Goal: Information Seeking & Learning: Learn about a topic

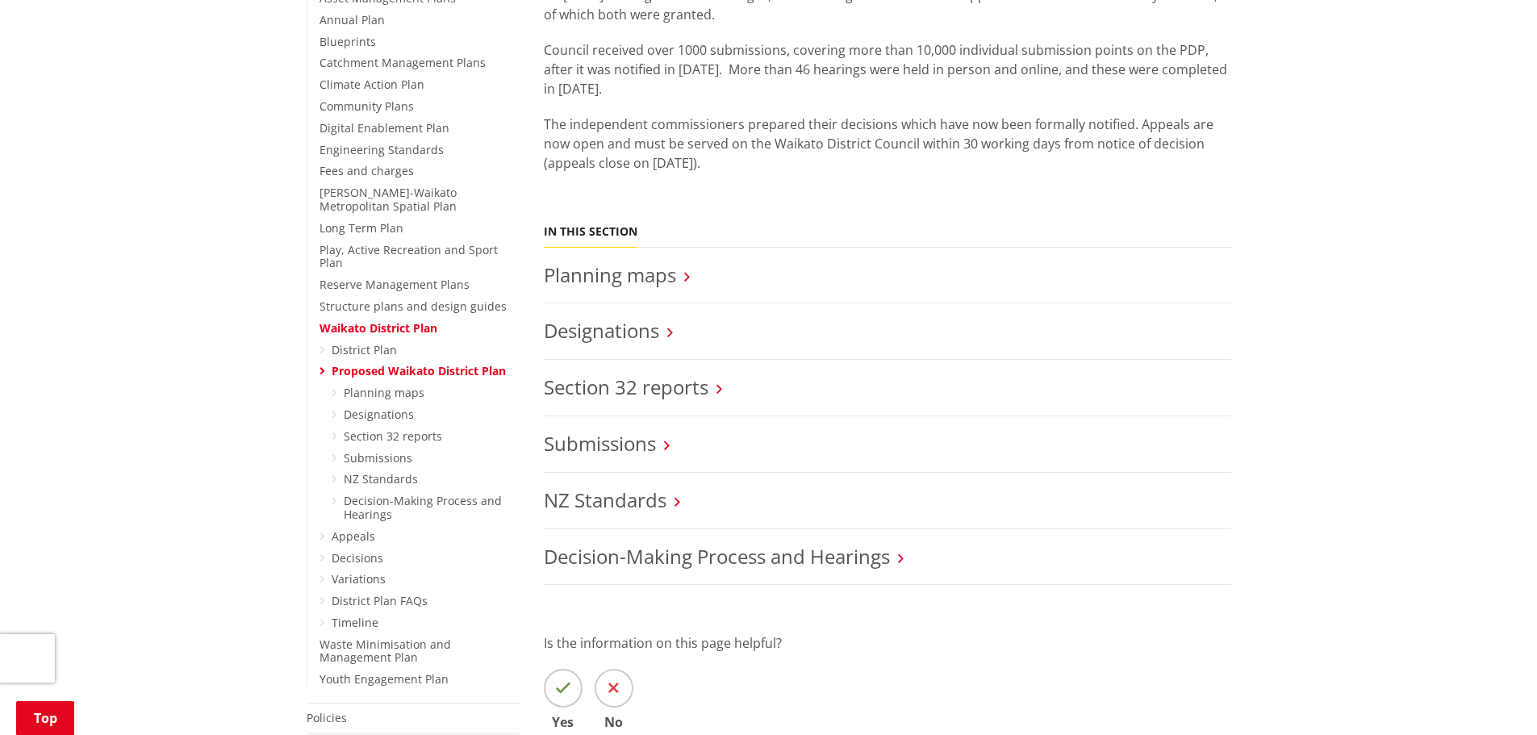
scroll to position [403, 0]
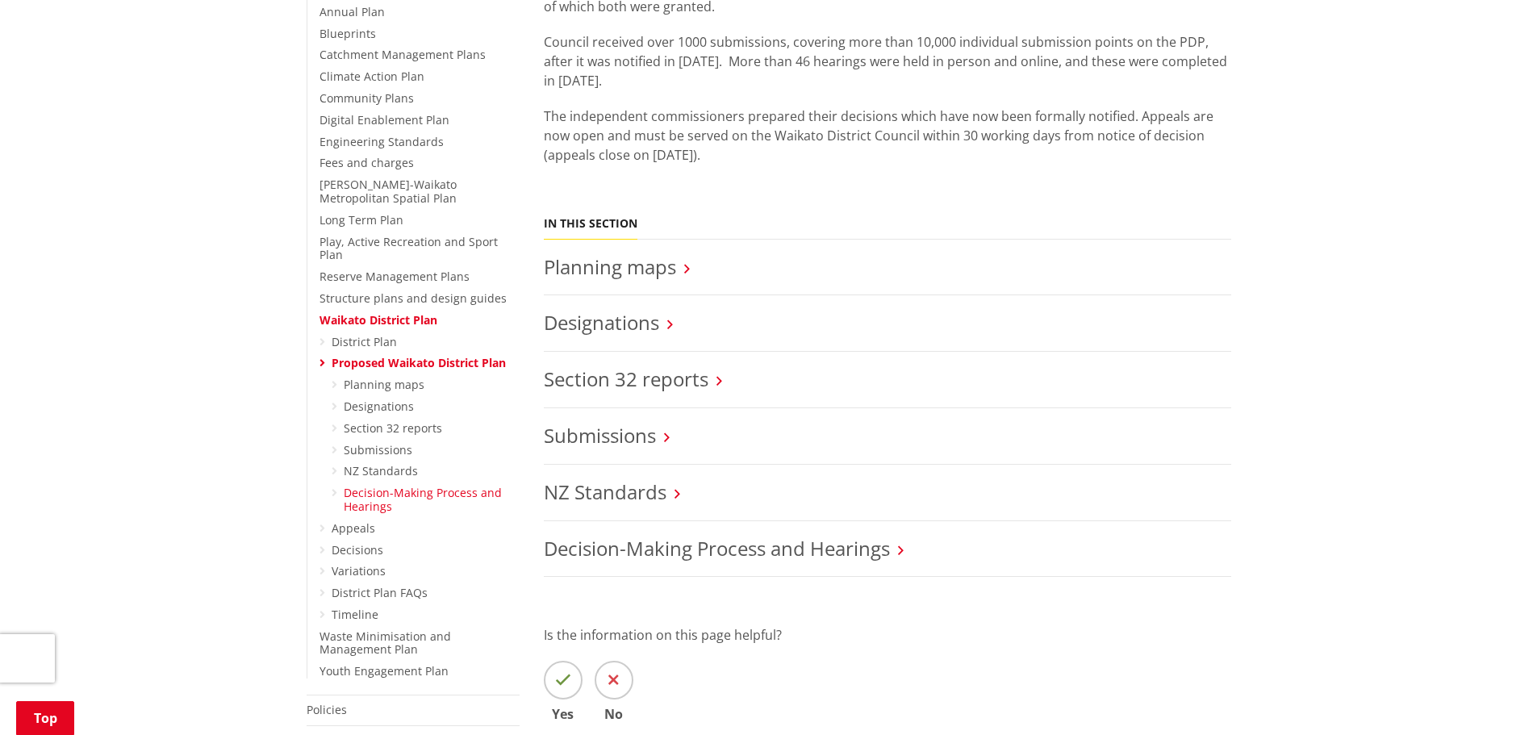
click at [441, 485] on link "Decision-Making Process and Hearings" at bounding box center [423, 499] width 158 height 29
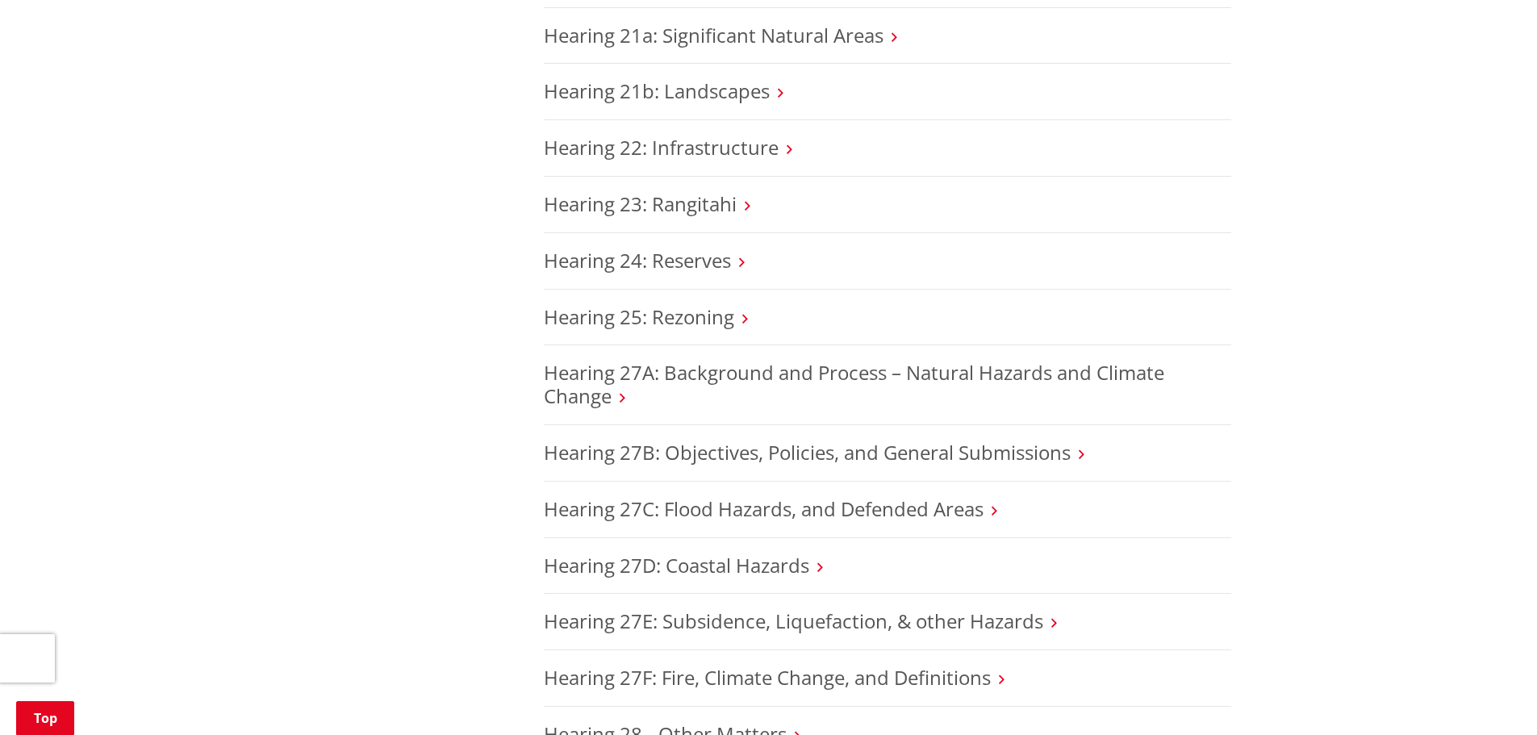
scroll to position [2823, 0]
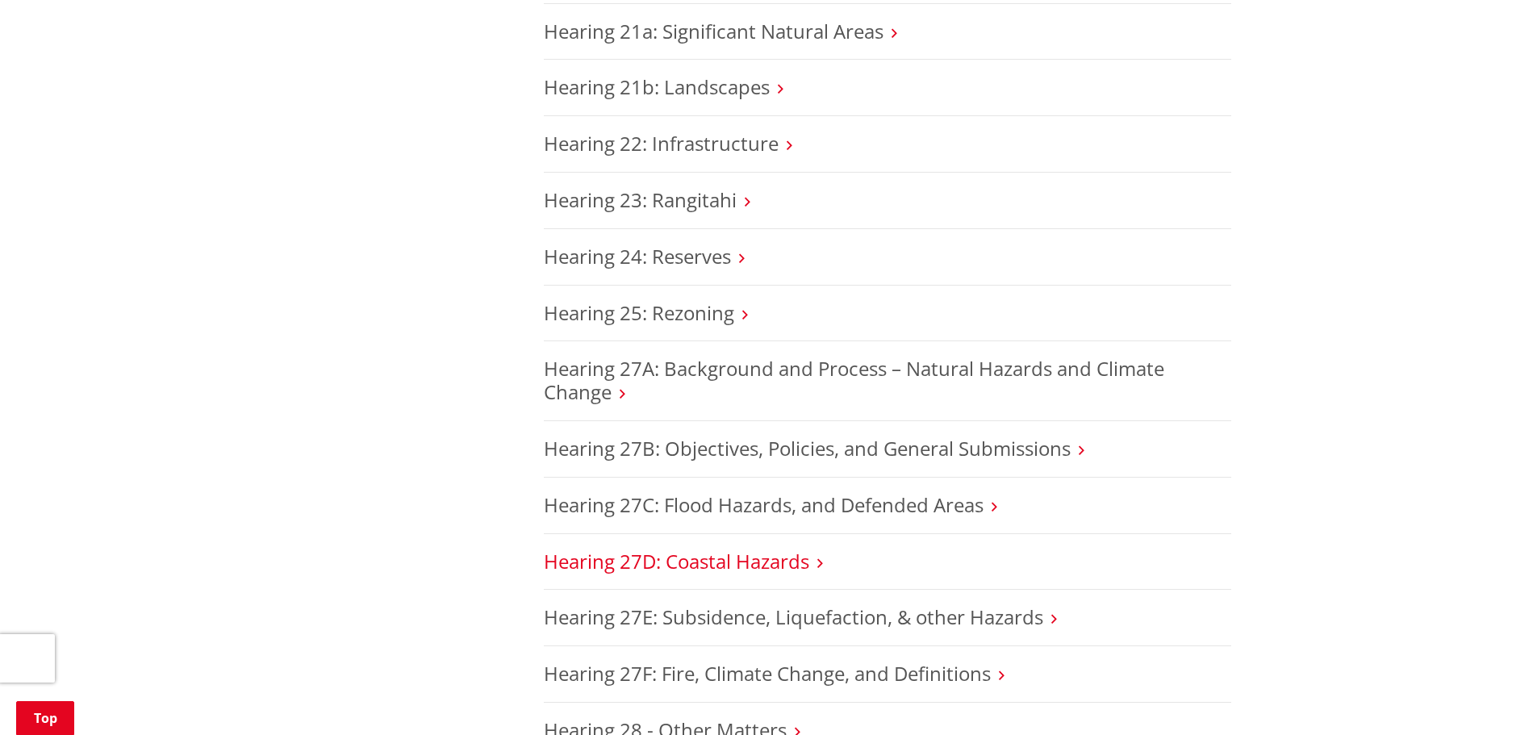
click at [750, 548] on link "Hearing 27D: Coastal Hazards" at bounding box center [676, 561] width 265 height 27
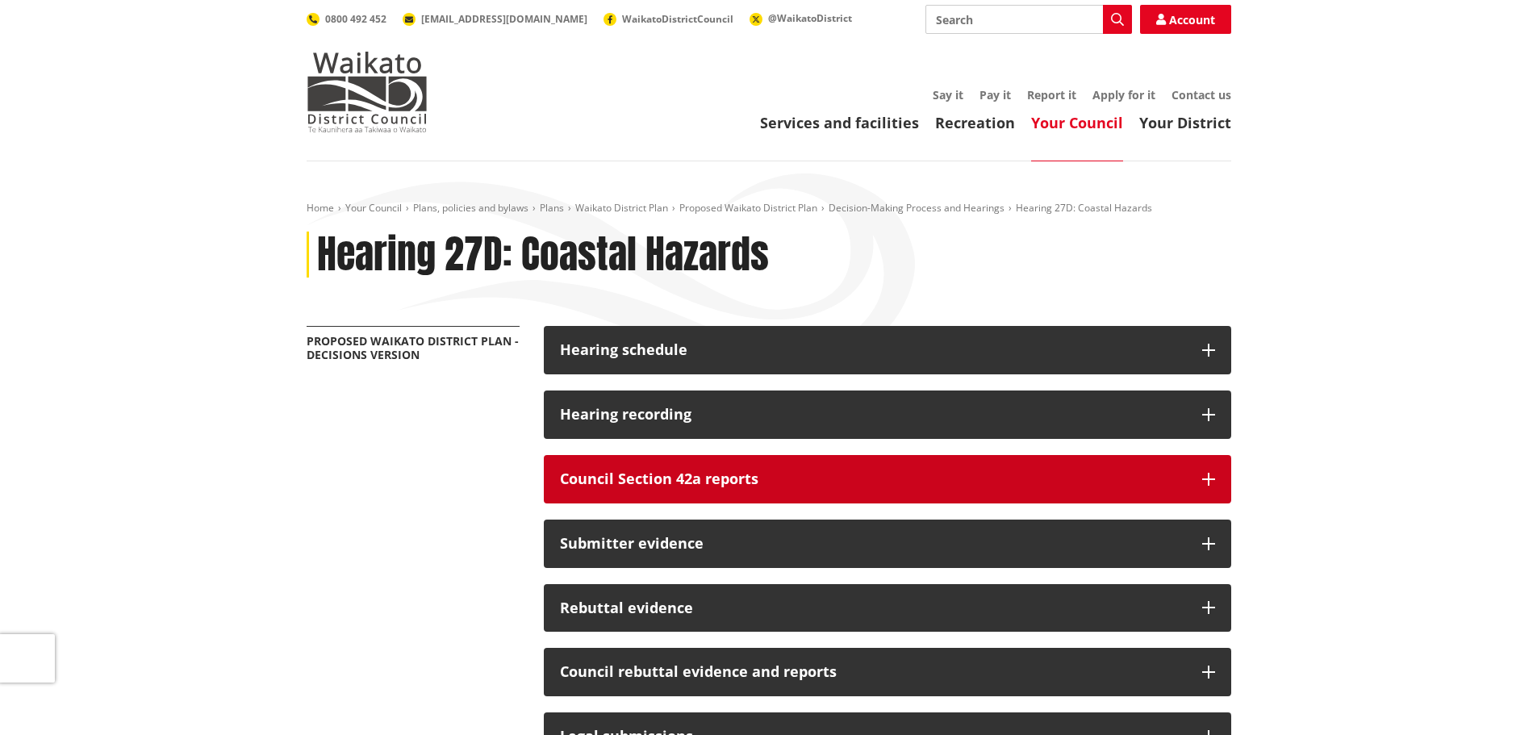
click at [1209, 467] on button "Council Section 42a reports" at bounding box center [887, 479] width 687 height 48
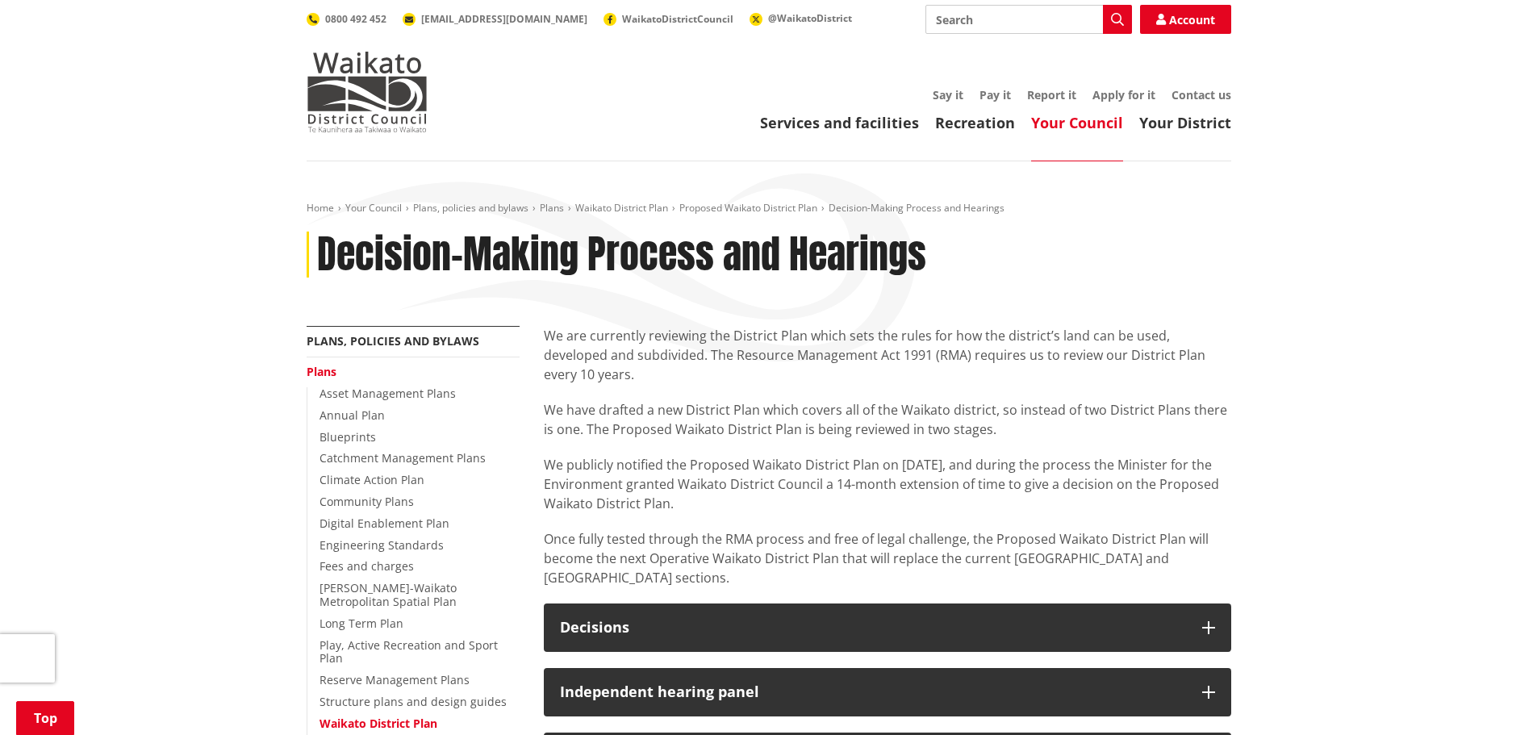
scroll to position [2823, 0]
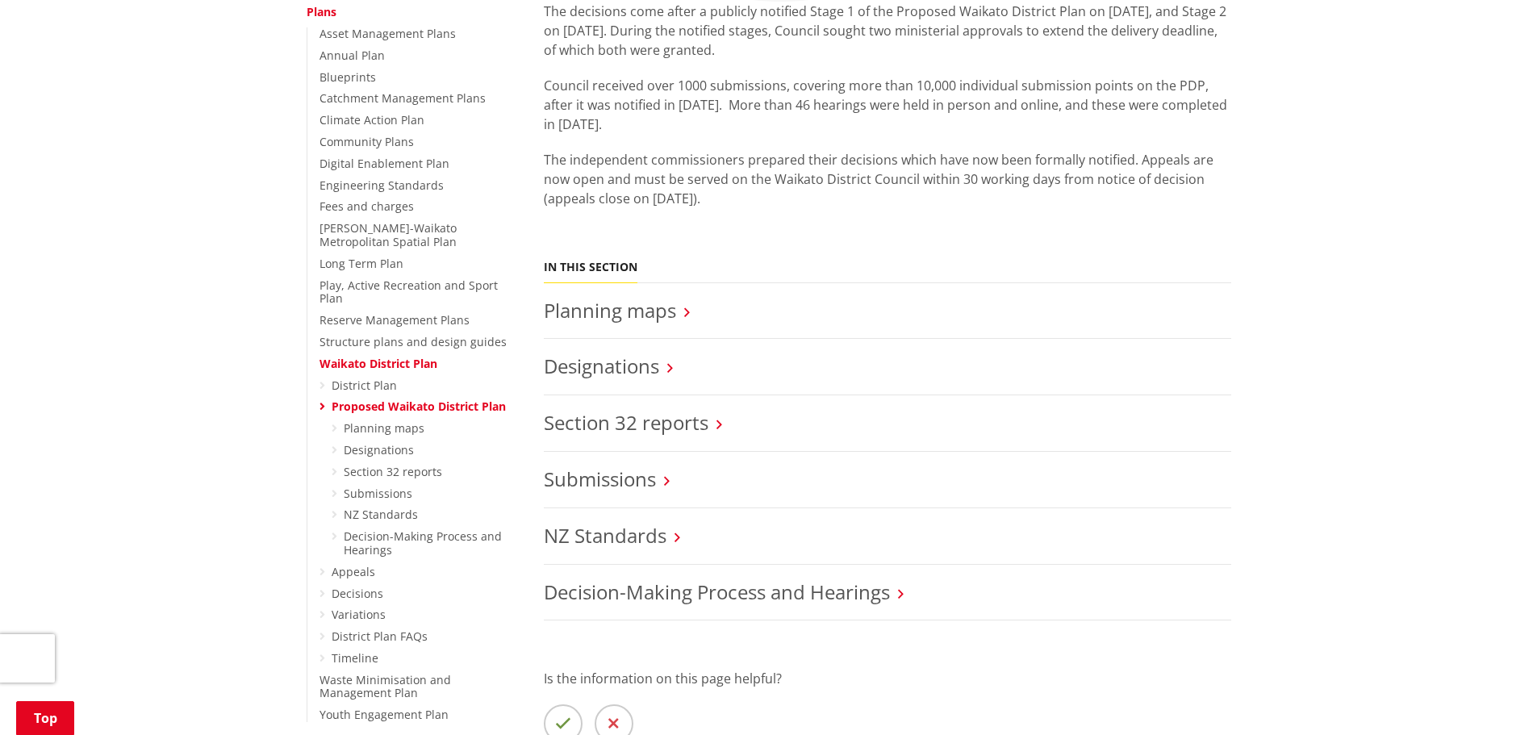
scroll to position [323, 0]
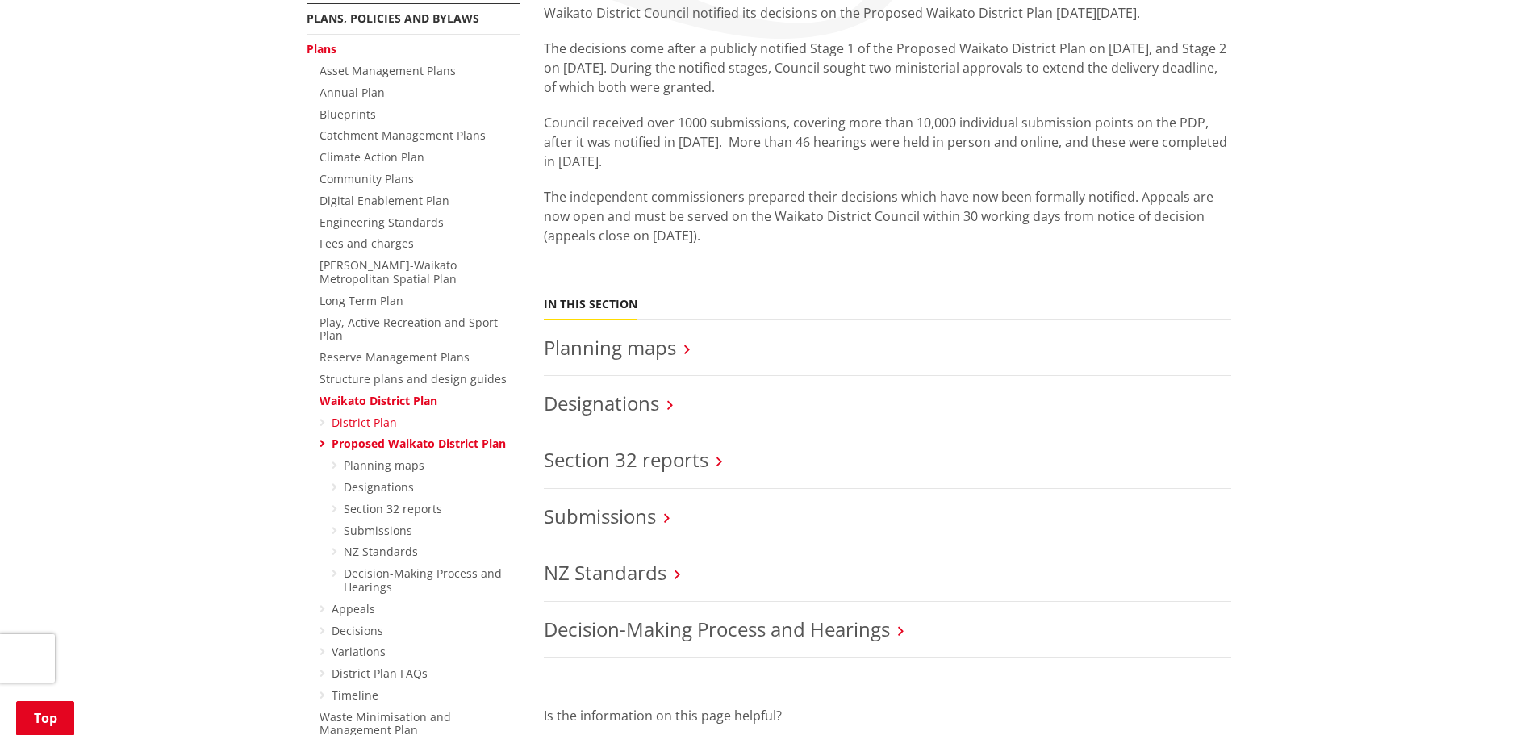
click at [346, 415] on link "District Plan" at bounding box center [364, 422] width 65 height 15
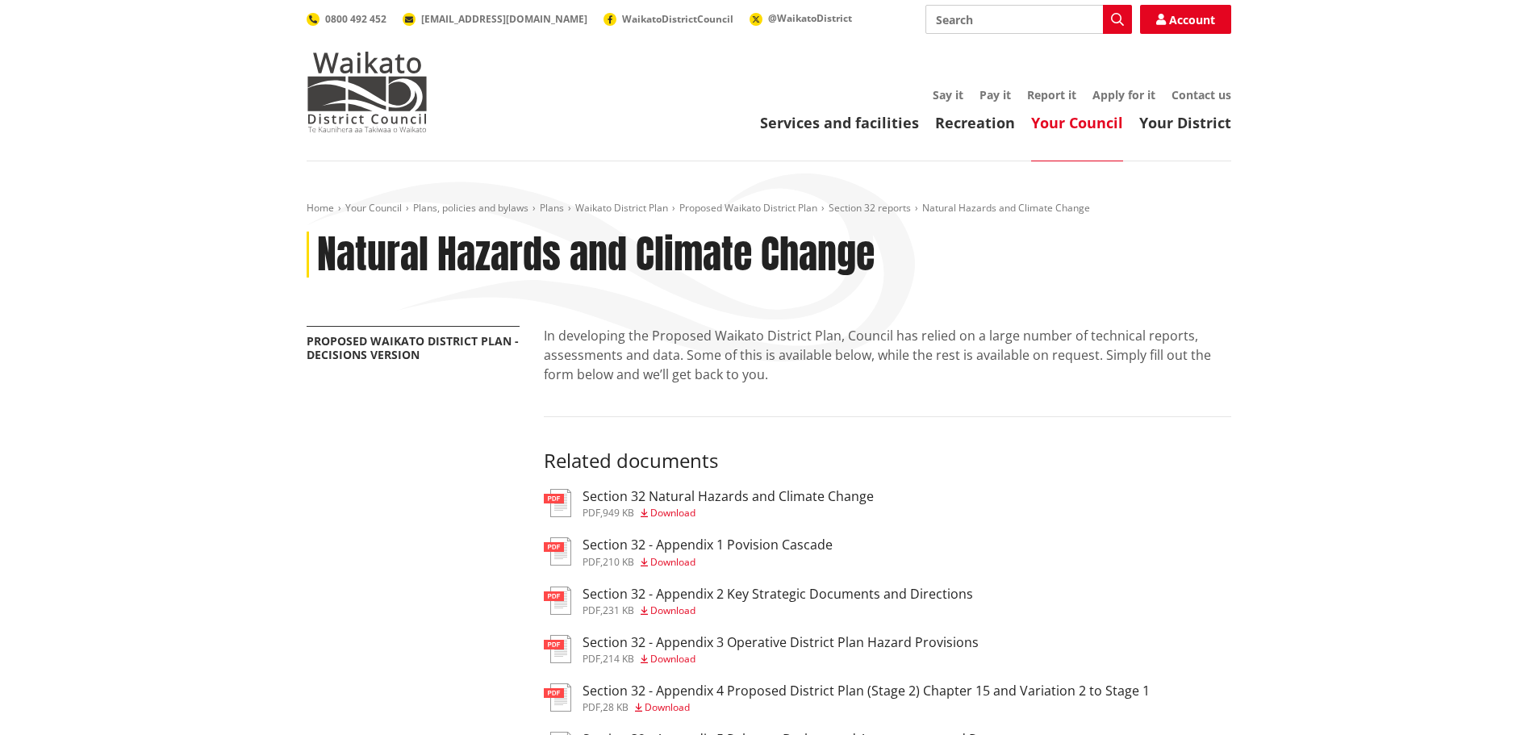
click at [745, 493] on h3 "Section 32 Natural Hazards and Climate Change" at bounding box center [727, 496] width 291 height 15
click at [704, 490] on h3 "Section 32 Natural Hazards and Climate Change" at bounding box center [727, 496] width 291 height 15
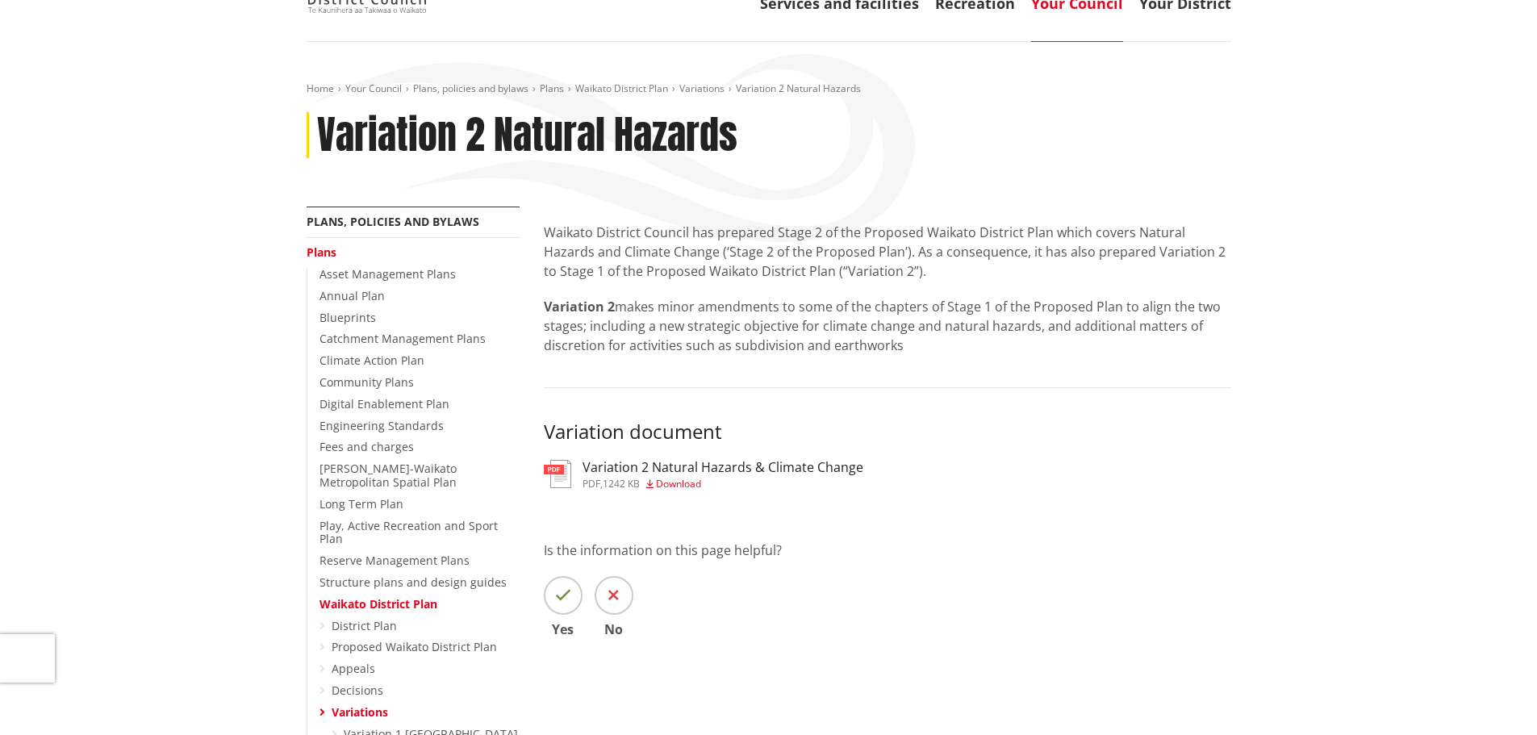
scroll to position [81, 0]
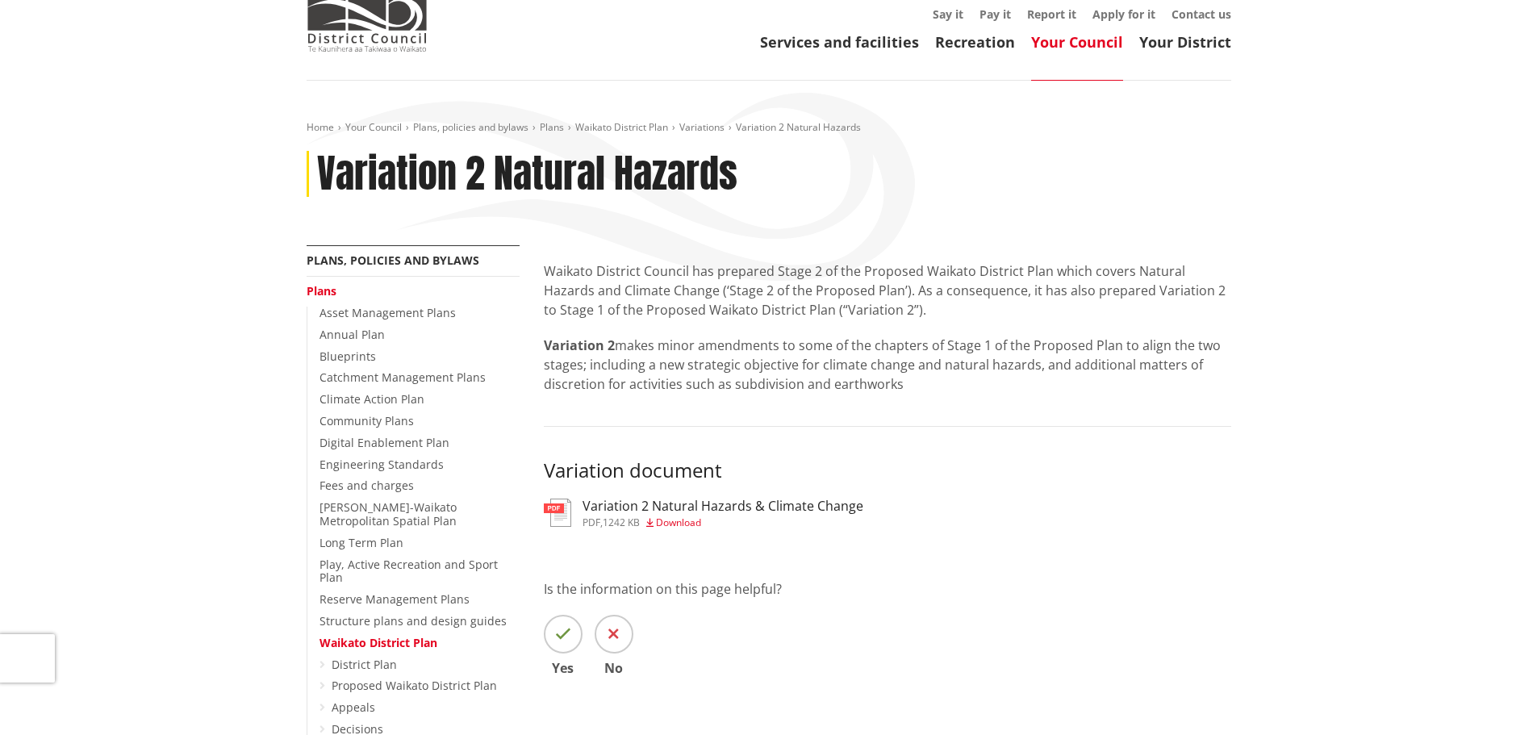
click at [635, 509] on h3 "Variation 2 Natural Hazards & Climate Change" at bounding box center [722, 506] width 281 height 15
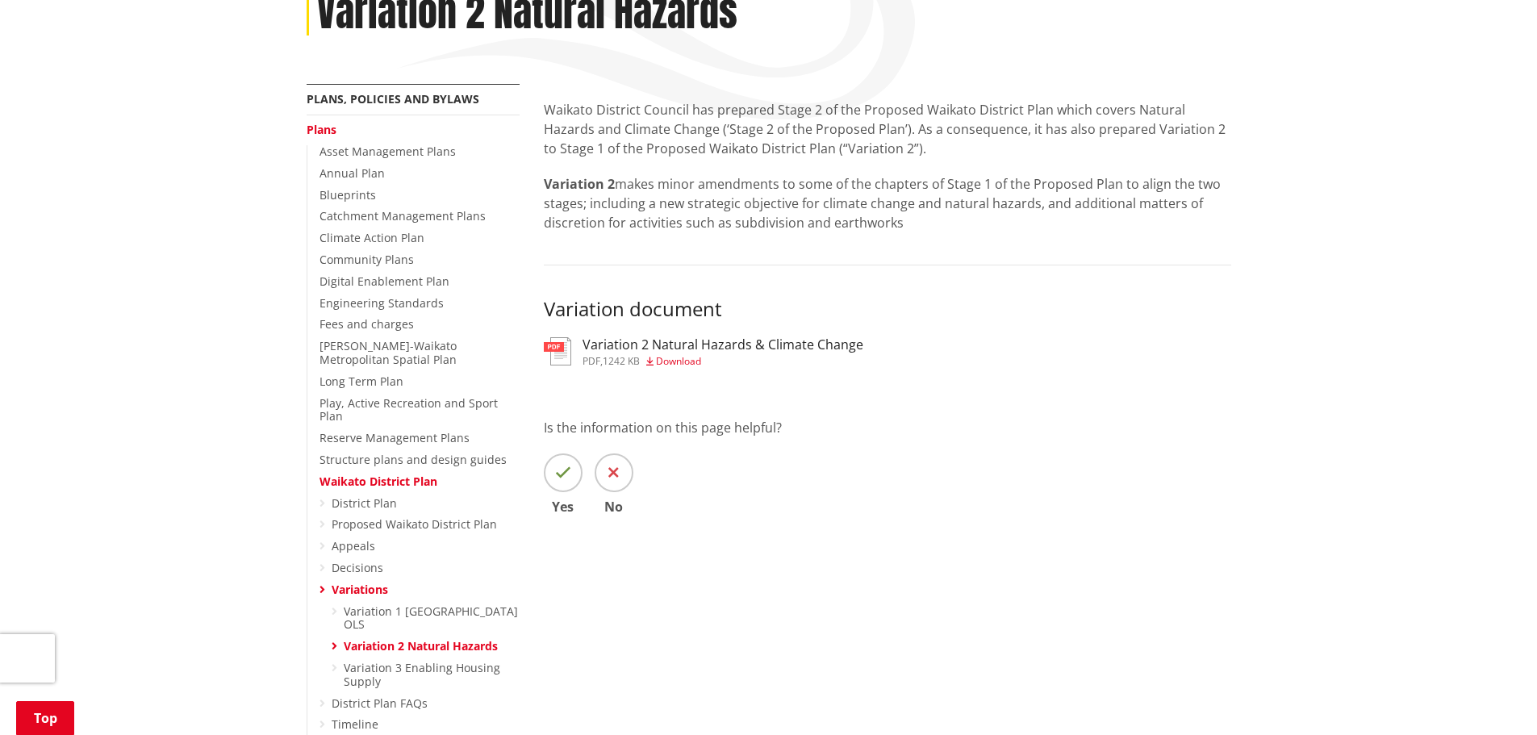
scroll to position [323, 0]
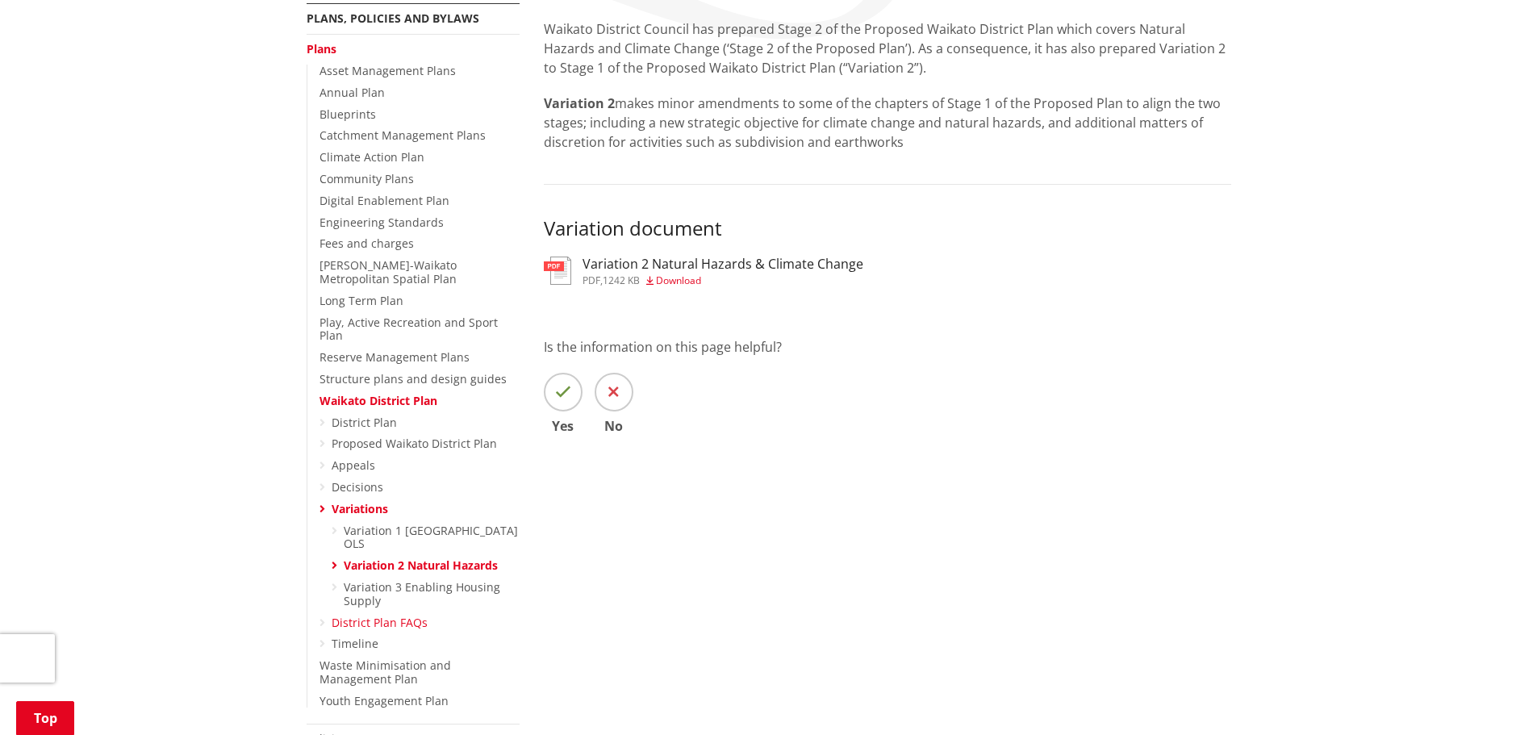
click at [393, 615] on link "District Plan FAQs" at bounding box center [380, 622] width 96 height 15
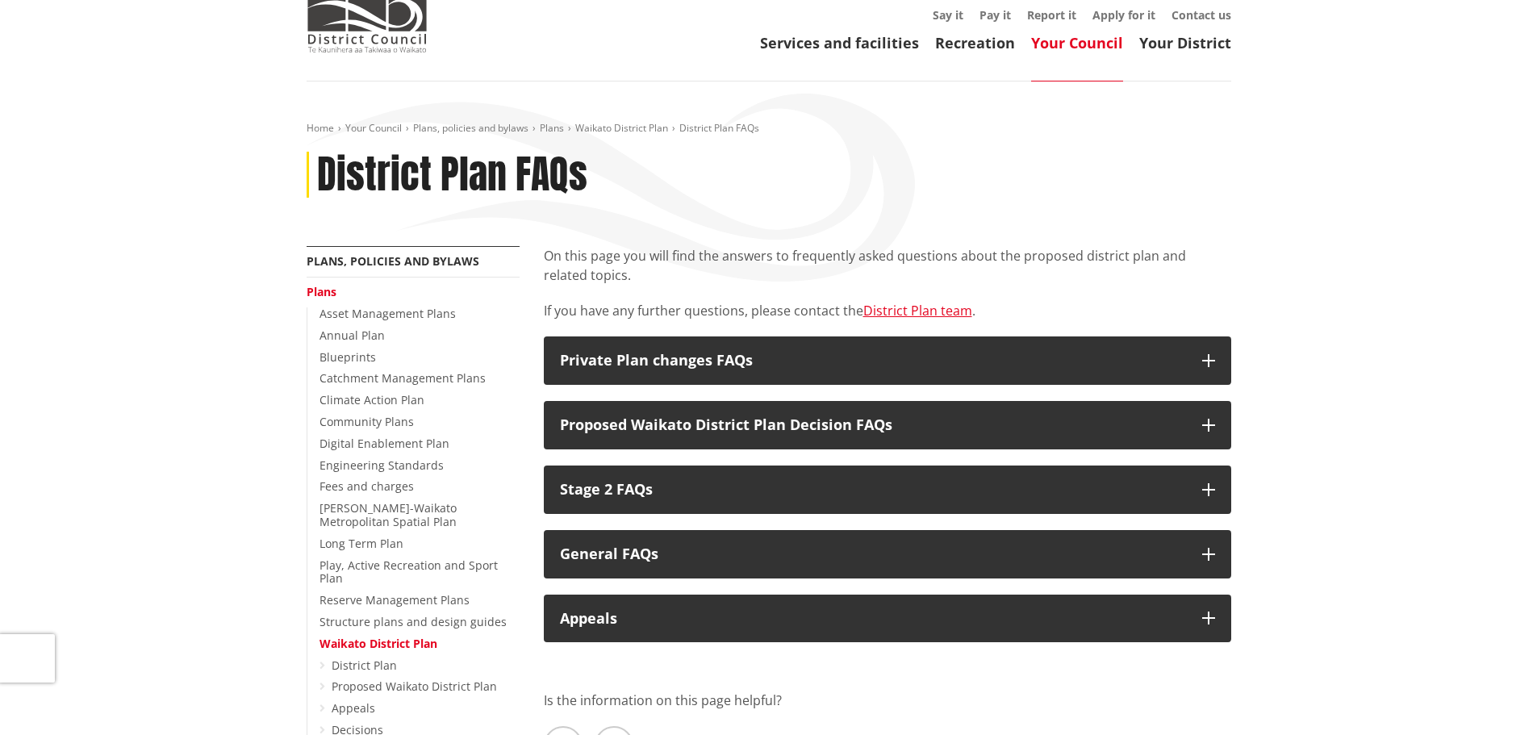
scroll to position [81, 0]
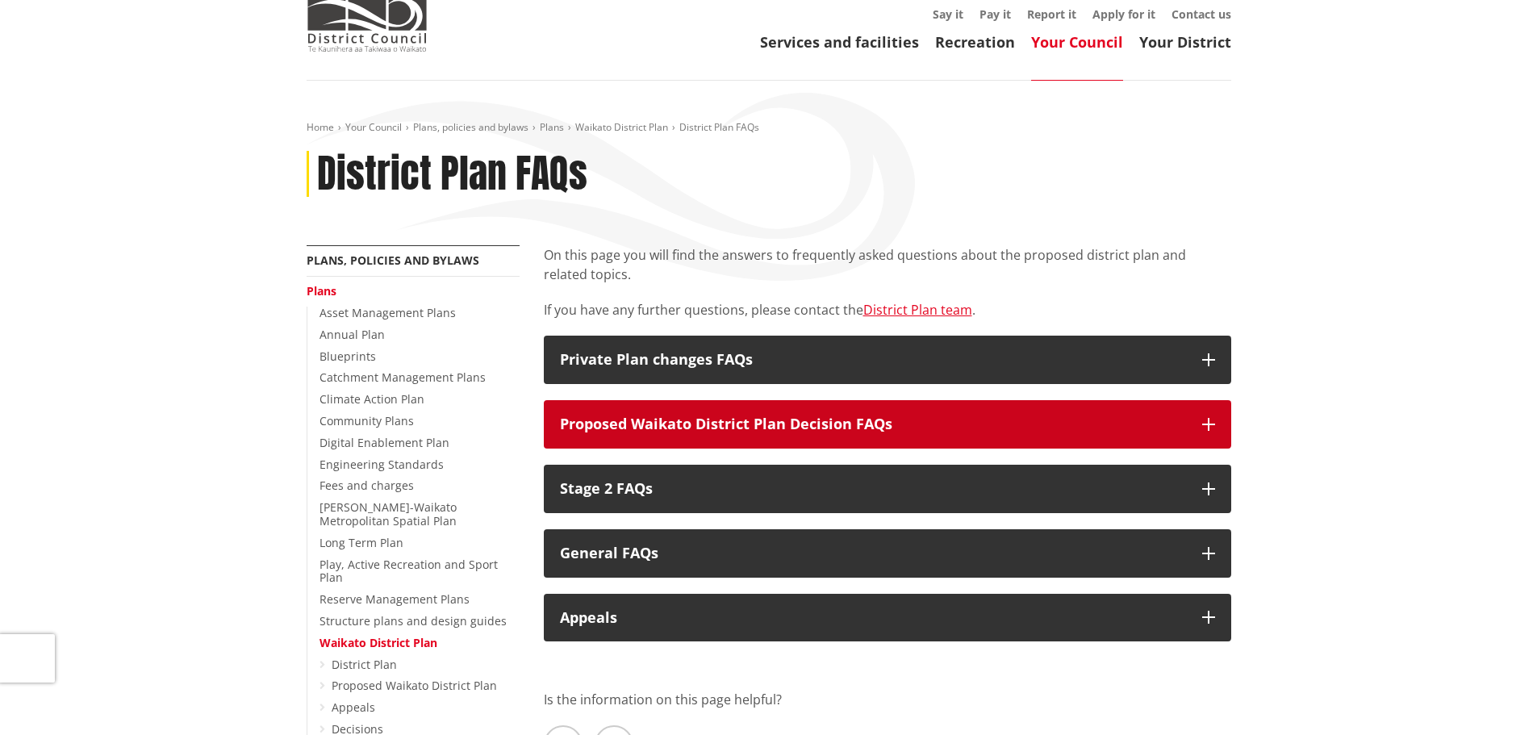
click at [1208, 420] on icon "button" at bounding box center [1208, 424] width 13 height 13
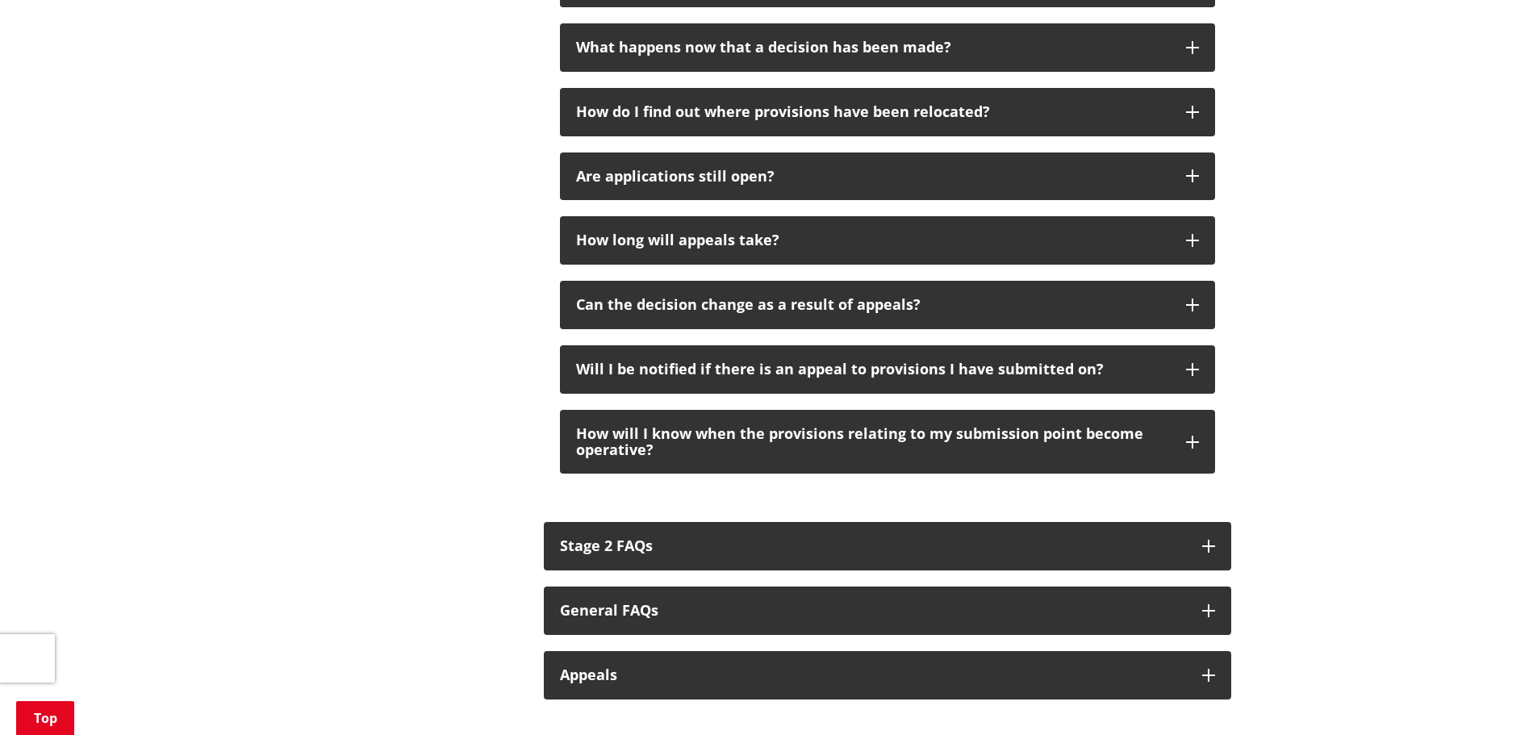
scroll to position [1452, 0]
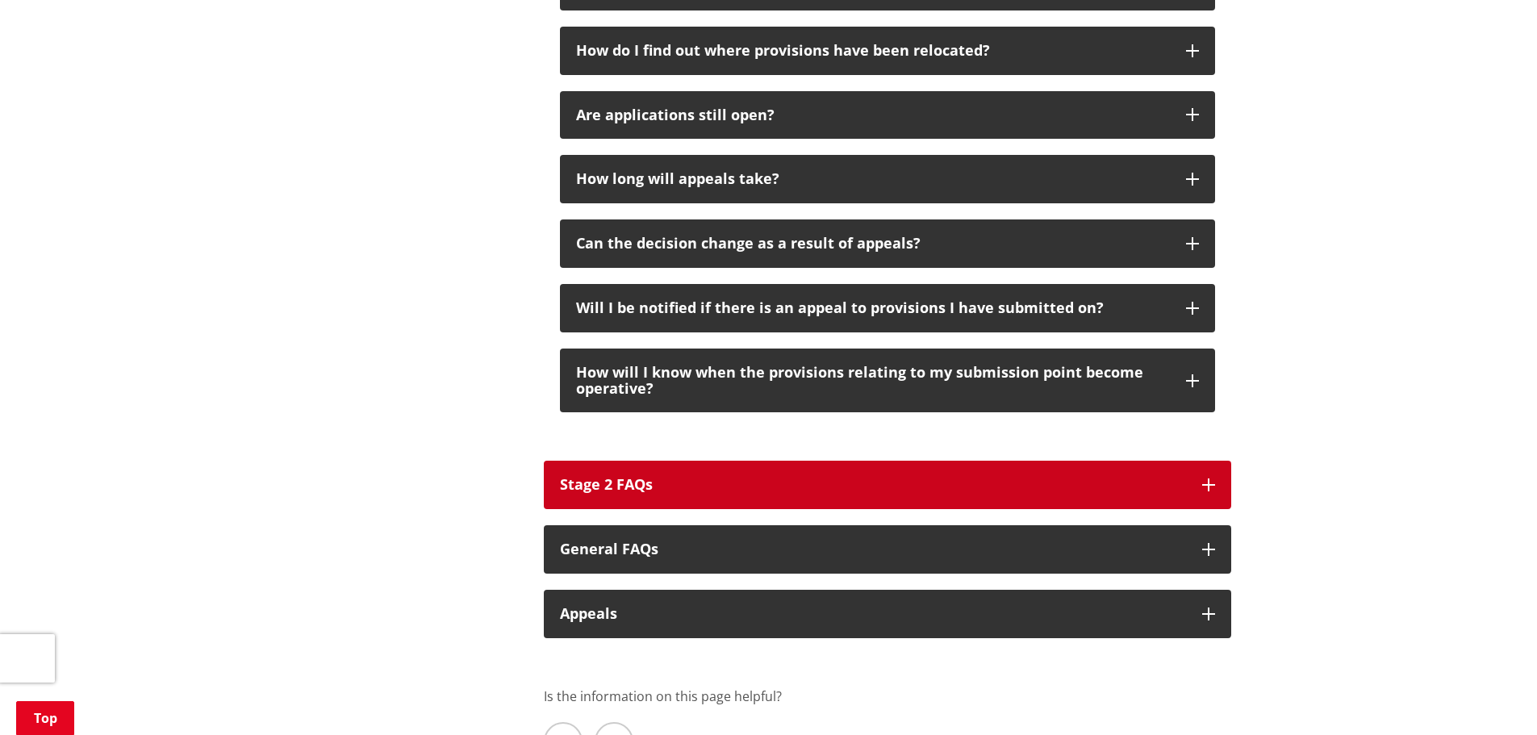
click at [1215, 476] on button "Stage 2 FAQs" at bounding box center [887, 485] width 687 height 48
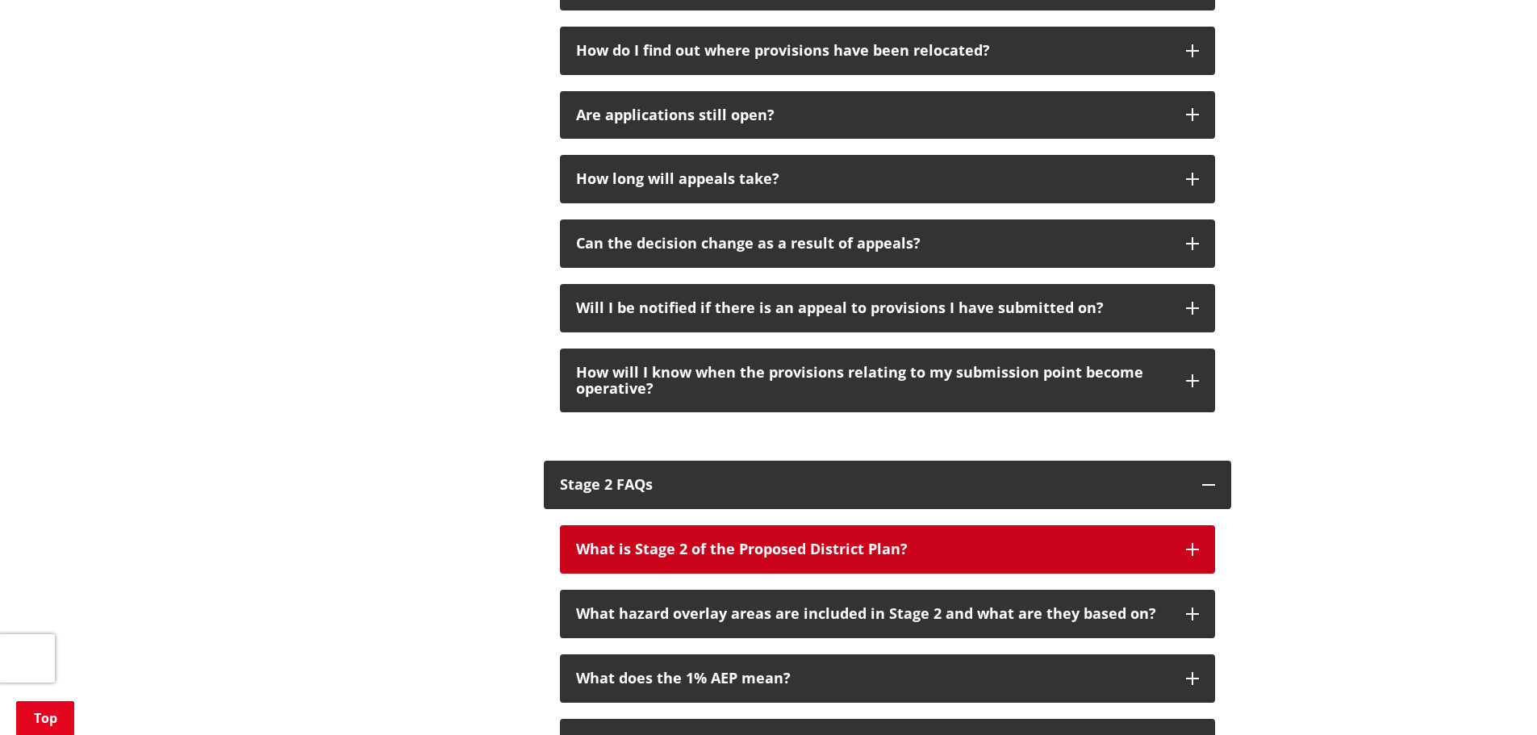
click at [1201, 534] on button "What is Stage 2 of the Proposed District Plan?" at bounding box center [887, 549] width 655 height 48
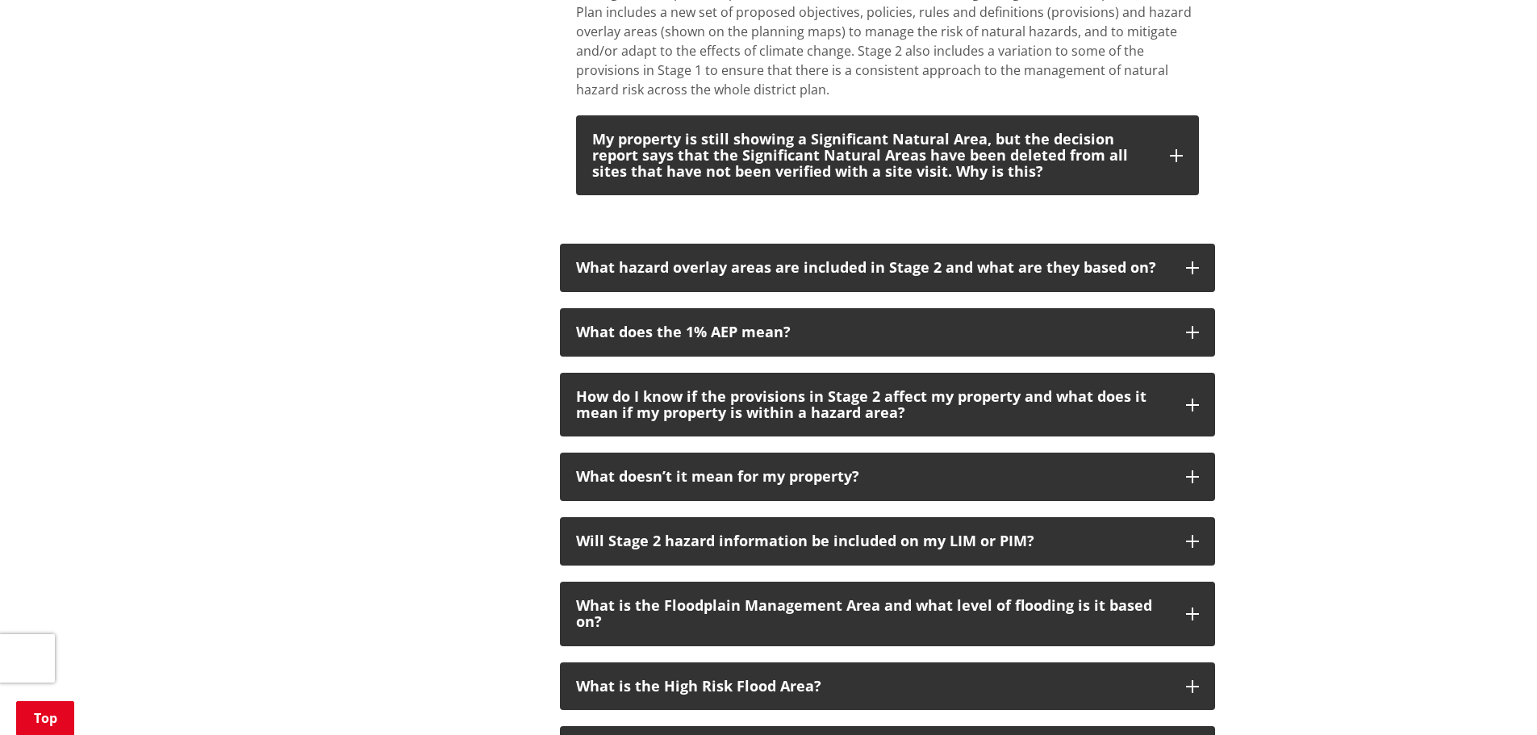
scroll to position [2097, 0]
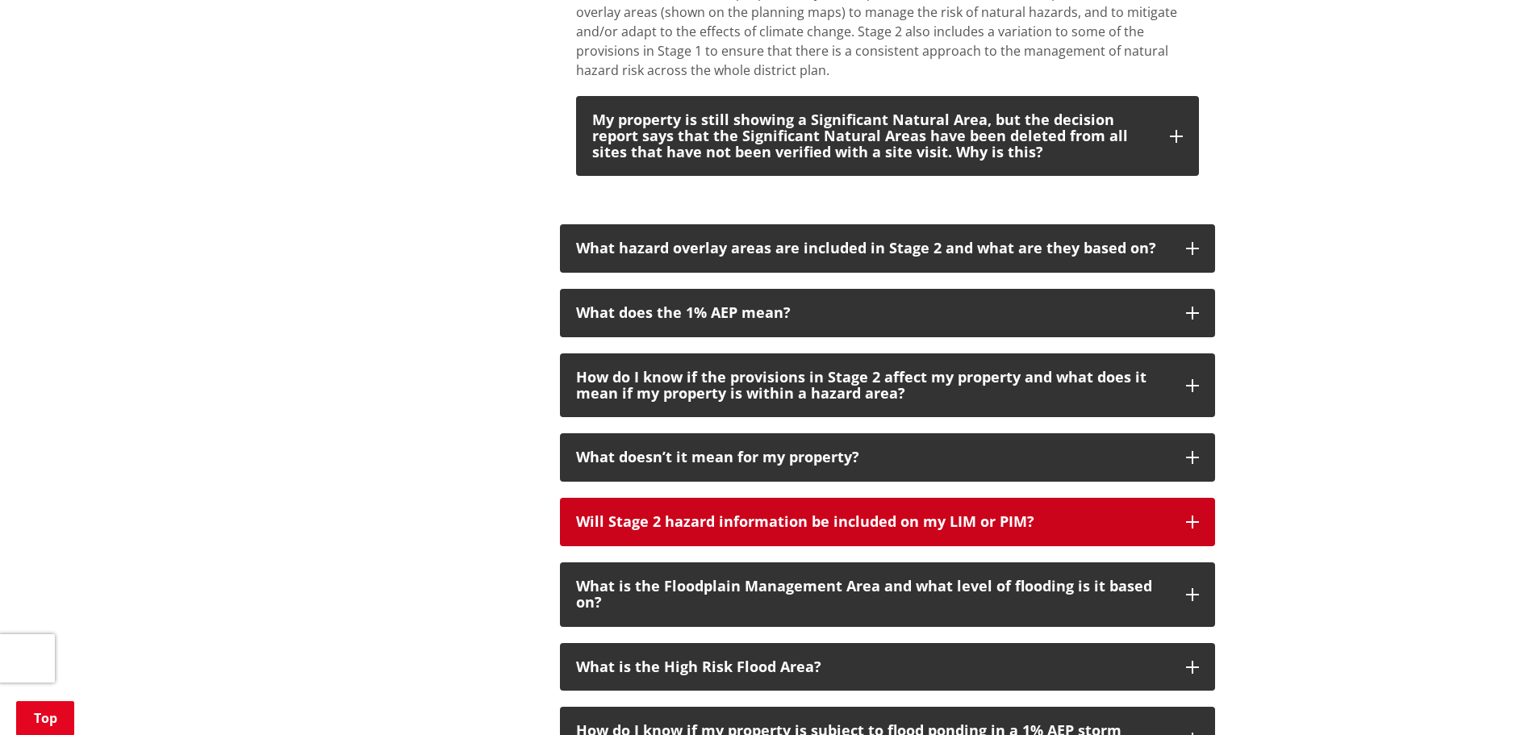
click at [1200, 507] on button "Will Stage 2 hazard information be included on my LIM or PIM?" at bounding box center [887, 522] width 655 height 48
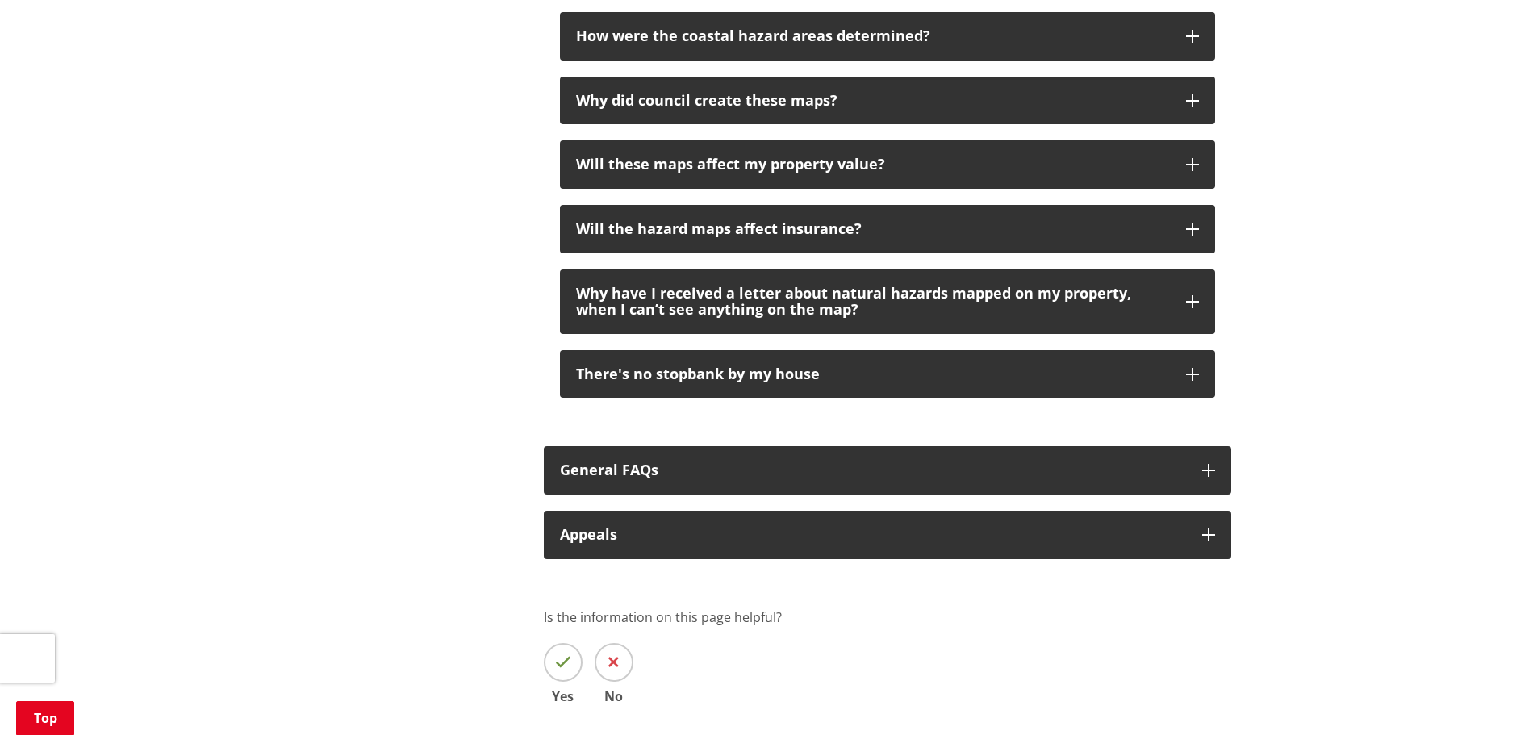
scroll to position [3146, 0]
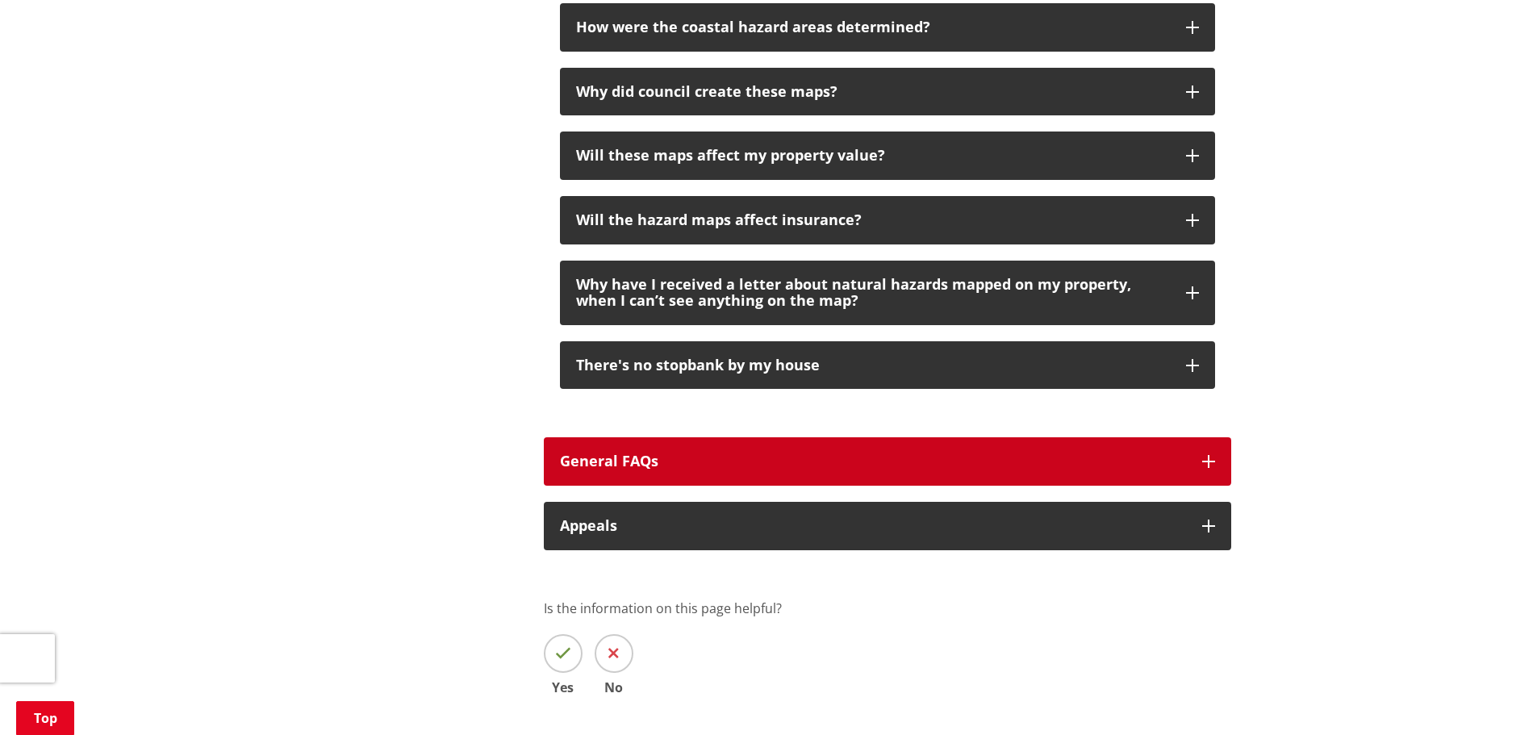
click at [1215, 440] on button "General FAQs" at bounding box center [887, 461] width 687 height 48
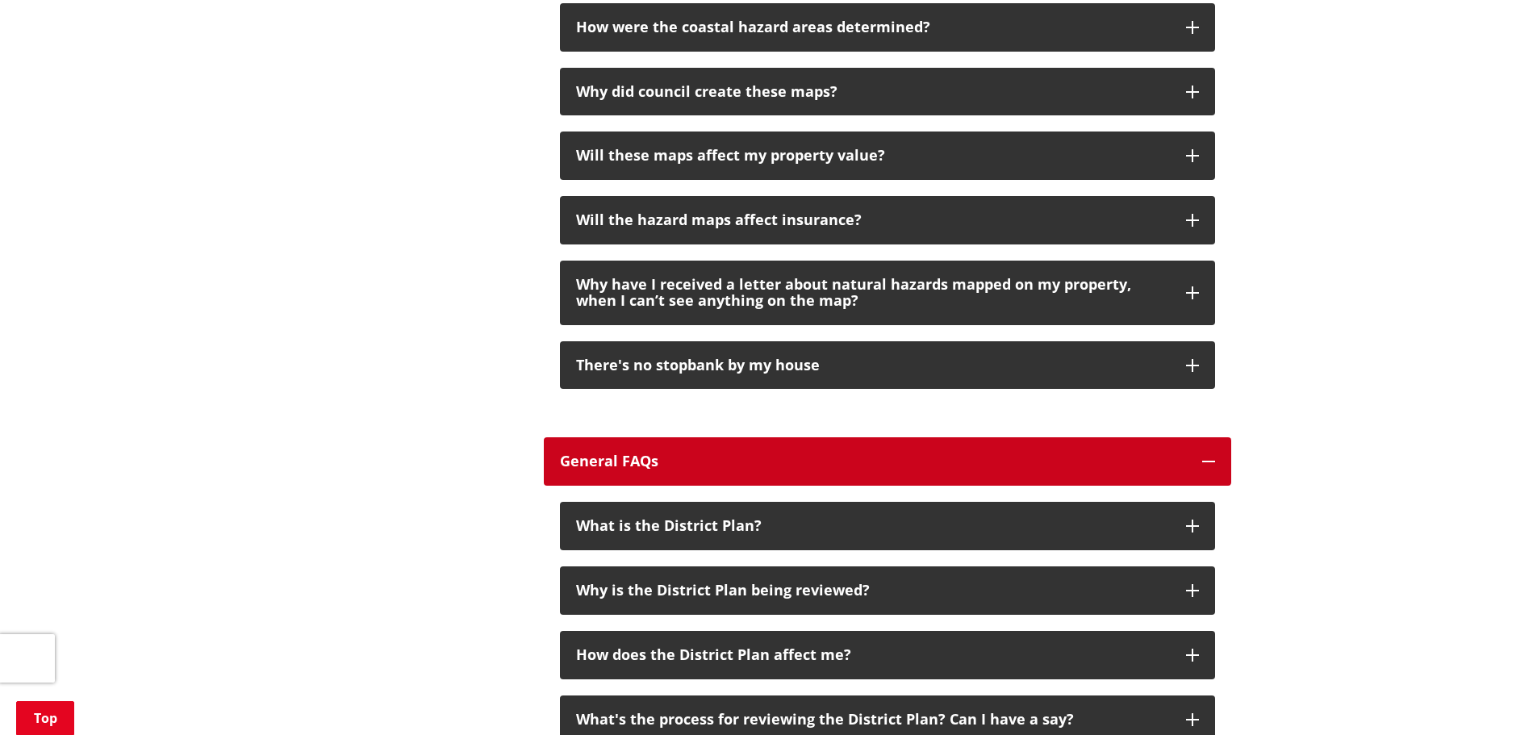
scroll to position [3227, 0]
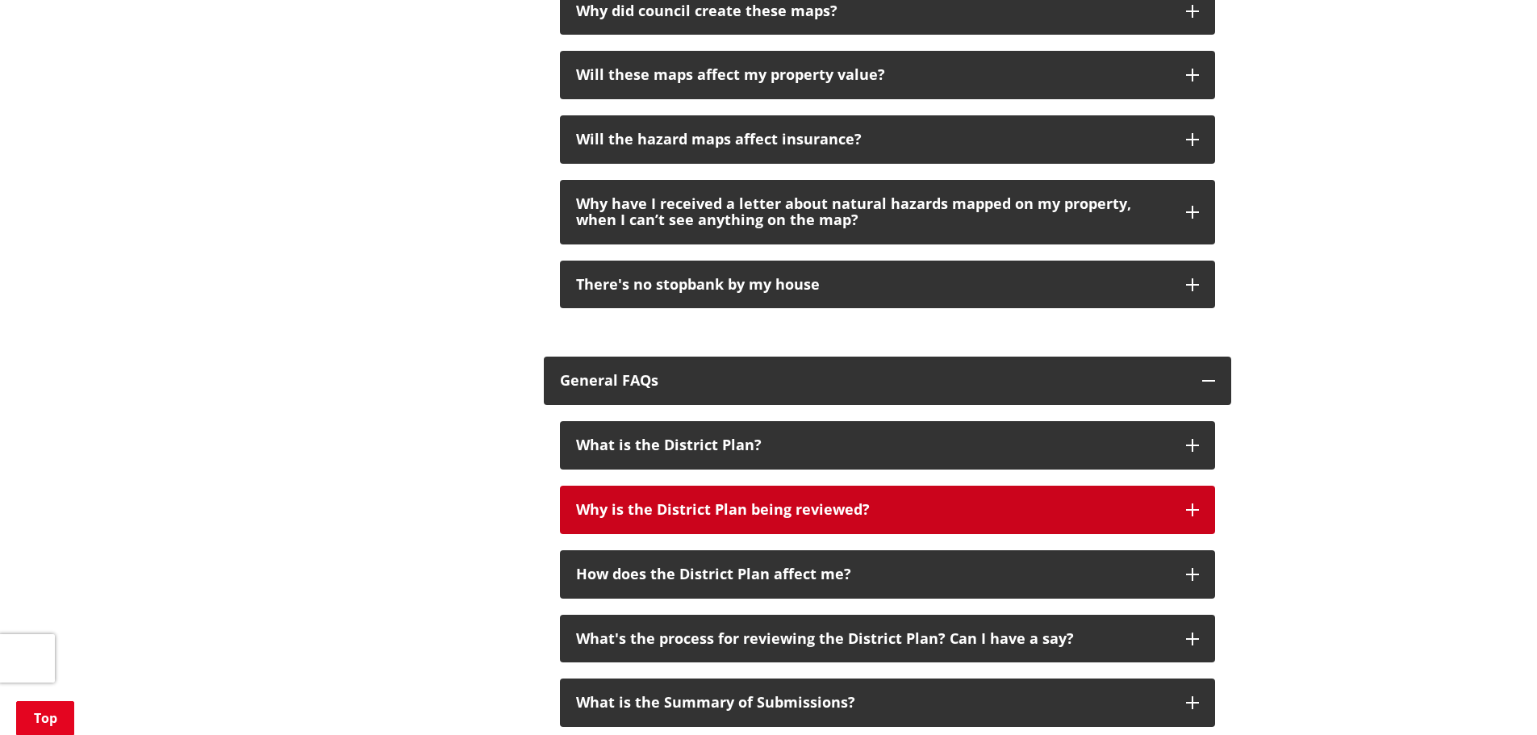
click at [1189, 486] on button "Why is the District Plan being reviewed?" at bounding box center [887, 510] width 655 height 48
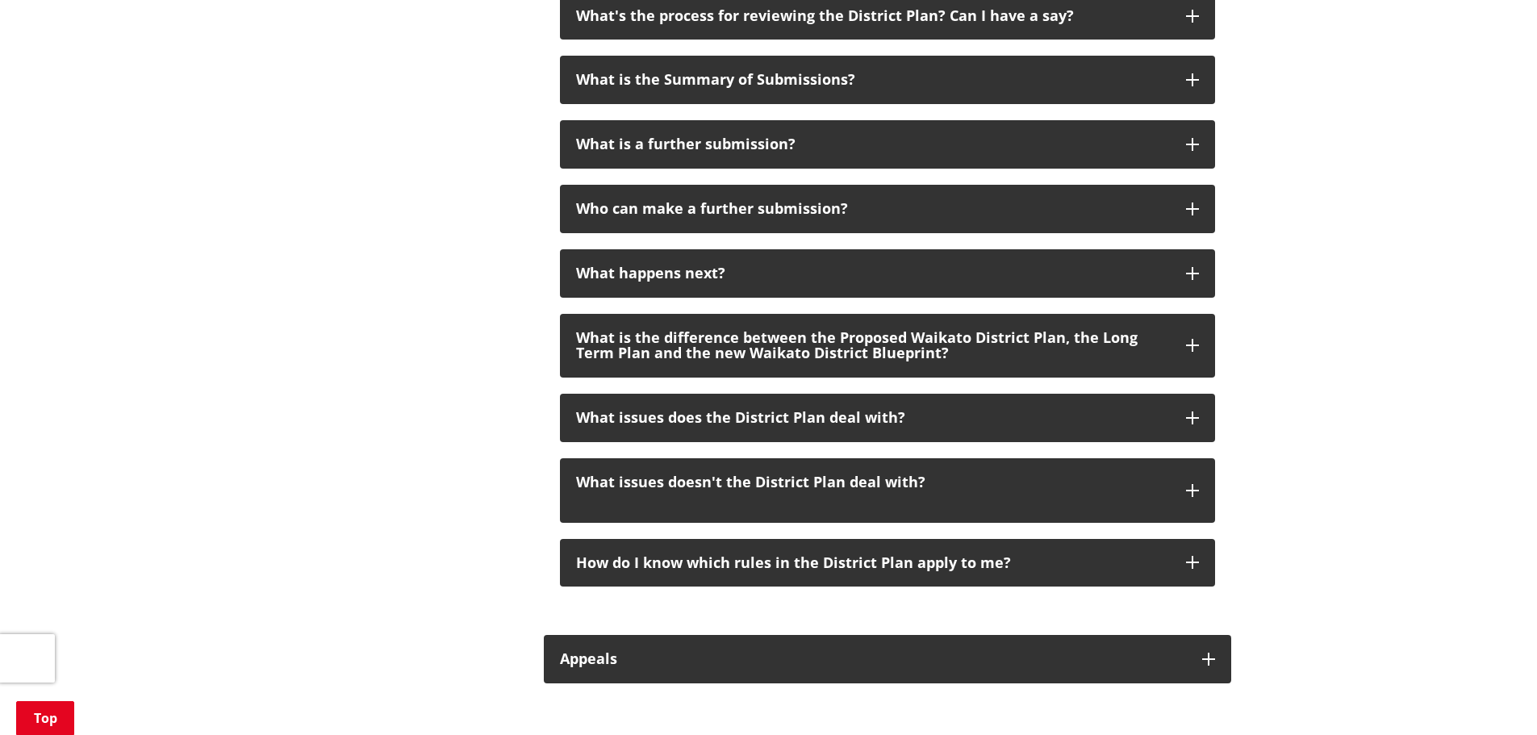
scroll to position [4033, 0]
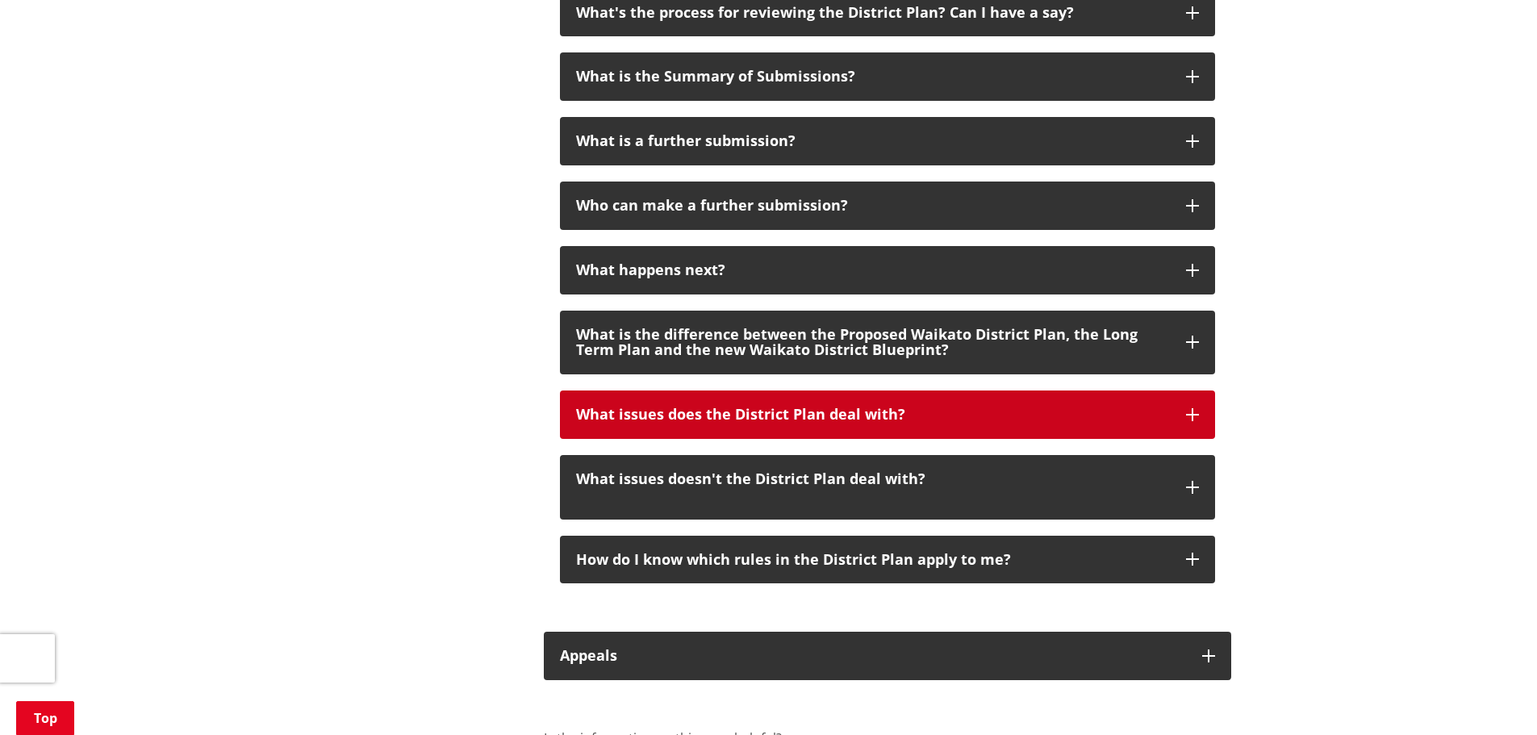
click at [1194, 408] on icon "button" at bounding box center [1192, 414] width 13 height 13
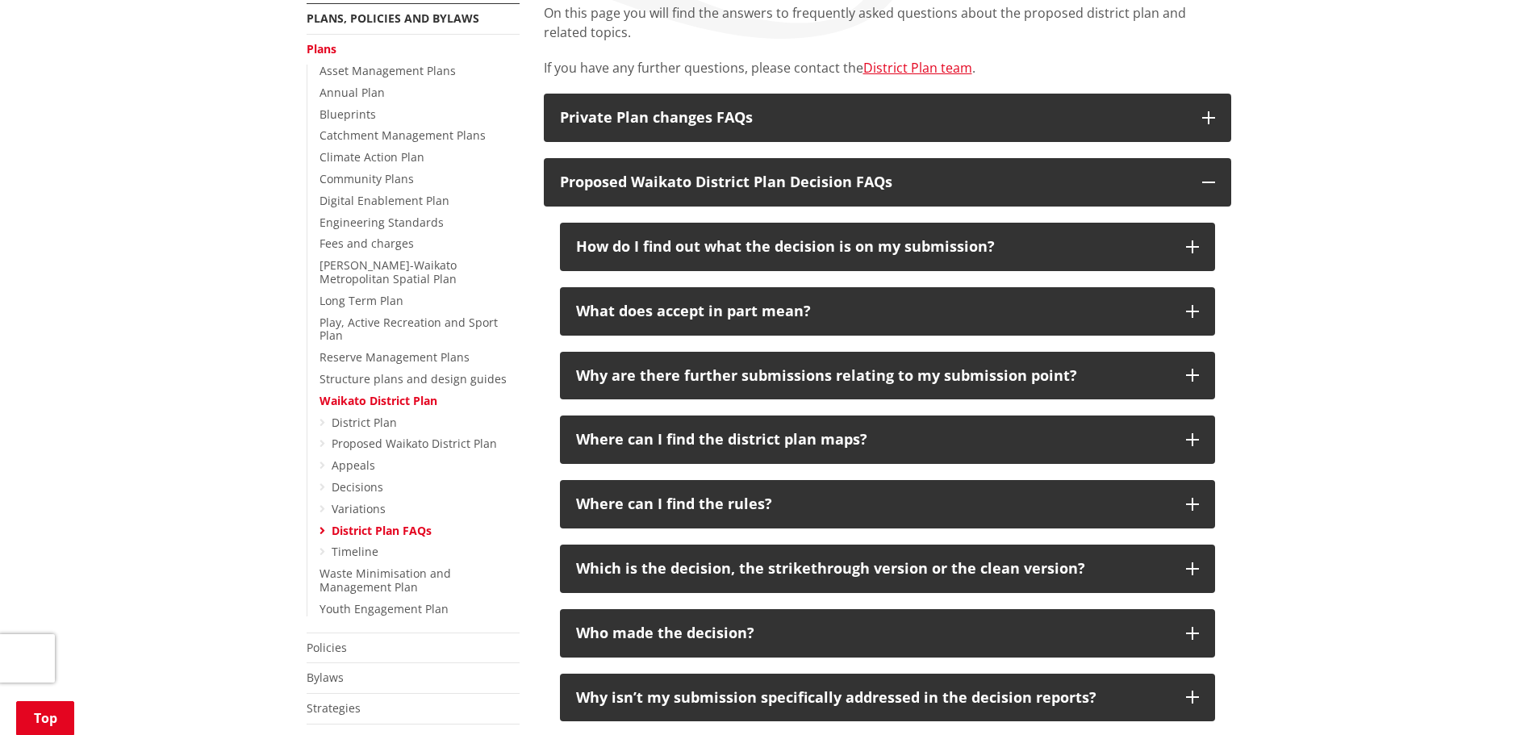
scroll to position [0, 0]
